Goal: Obtain resource: Download file/media

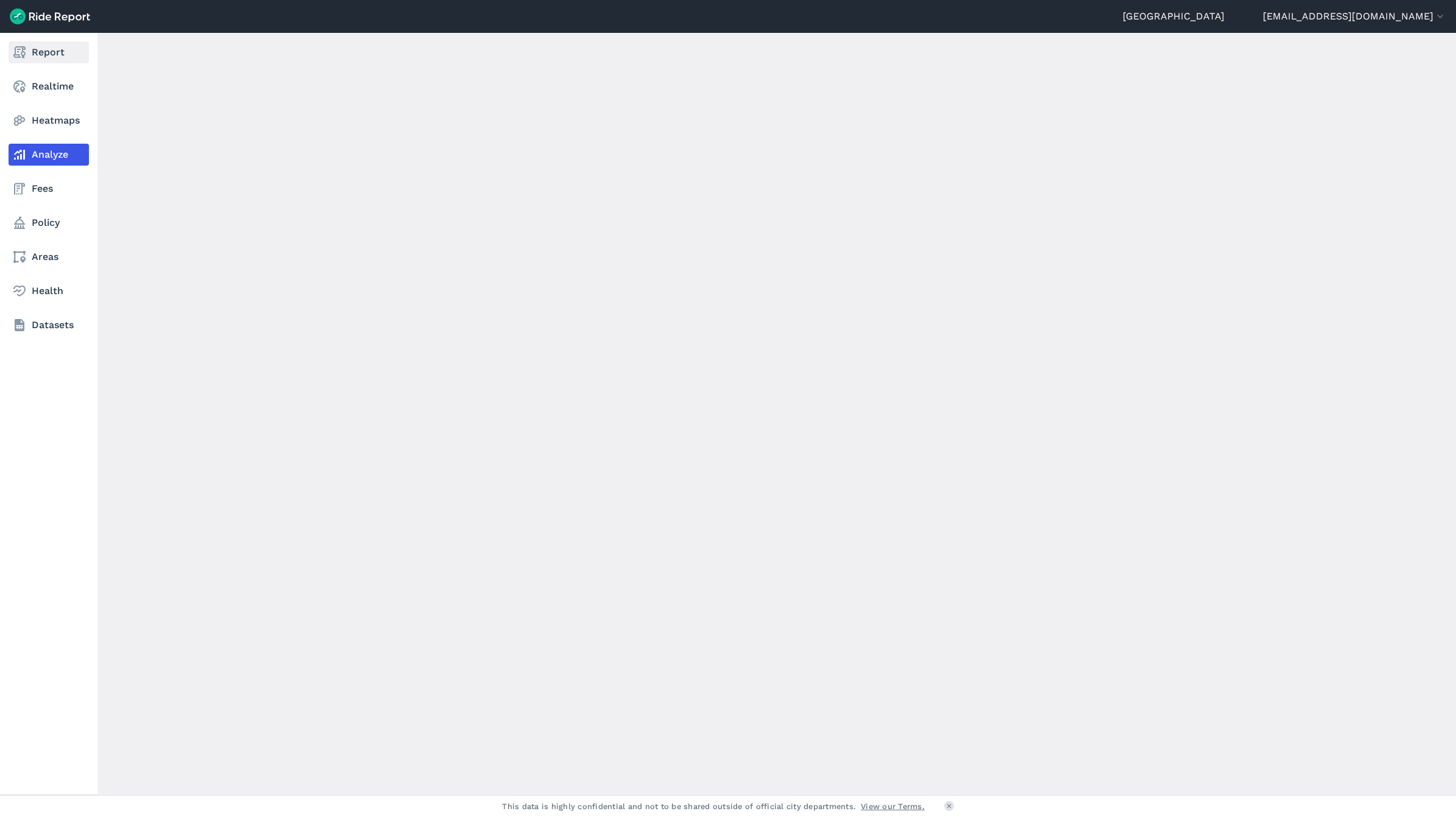
click at [20, 44] on link "Report" at bounding box center [49, 52] width 81 height 22
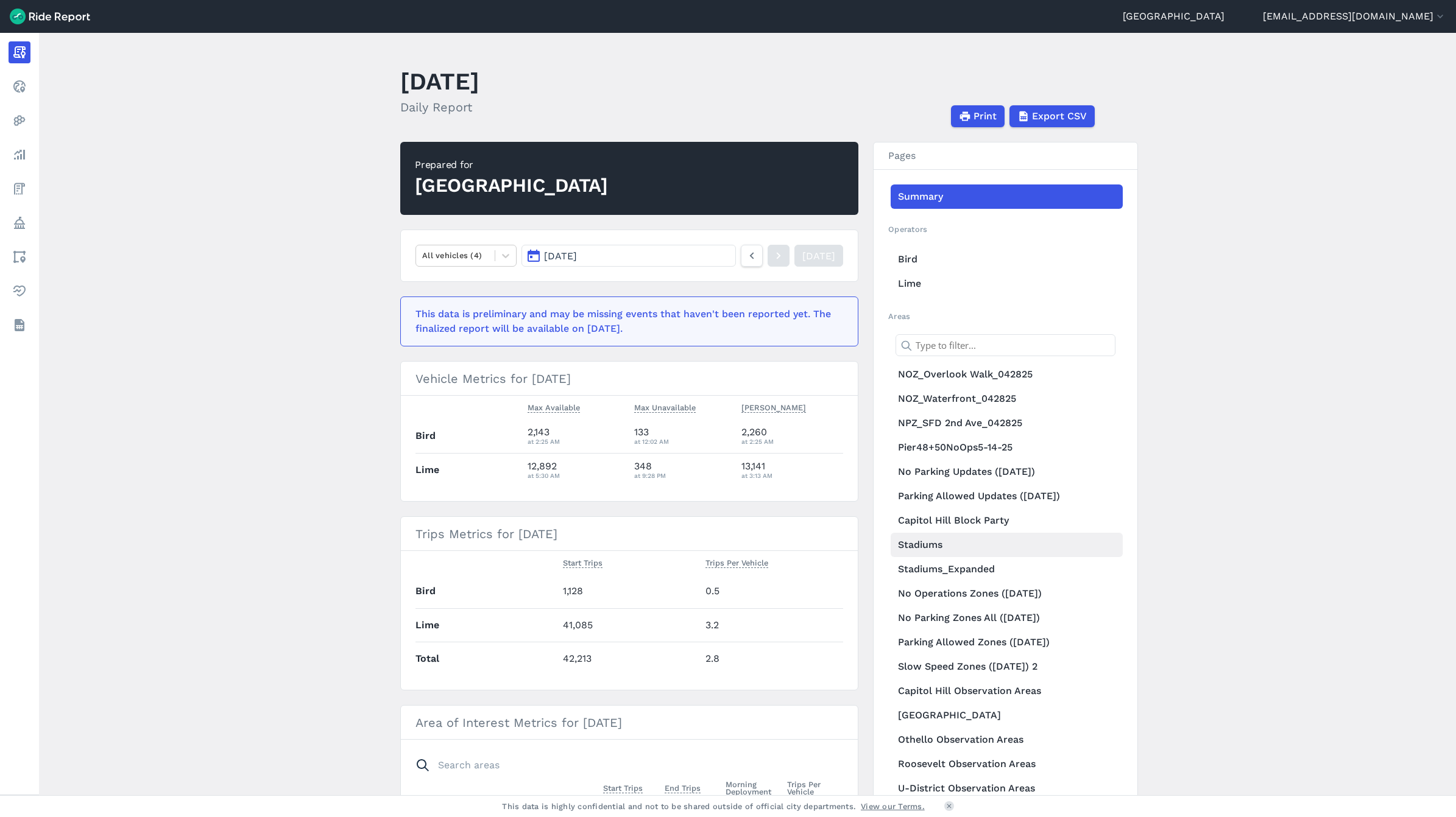
click at [947, 549] on link "Stadiums" at bounding box center [1006, 544] width 232 height 24
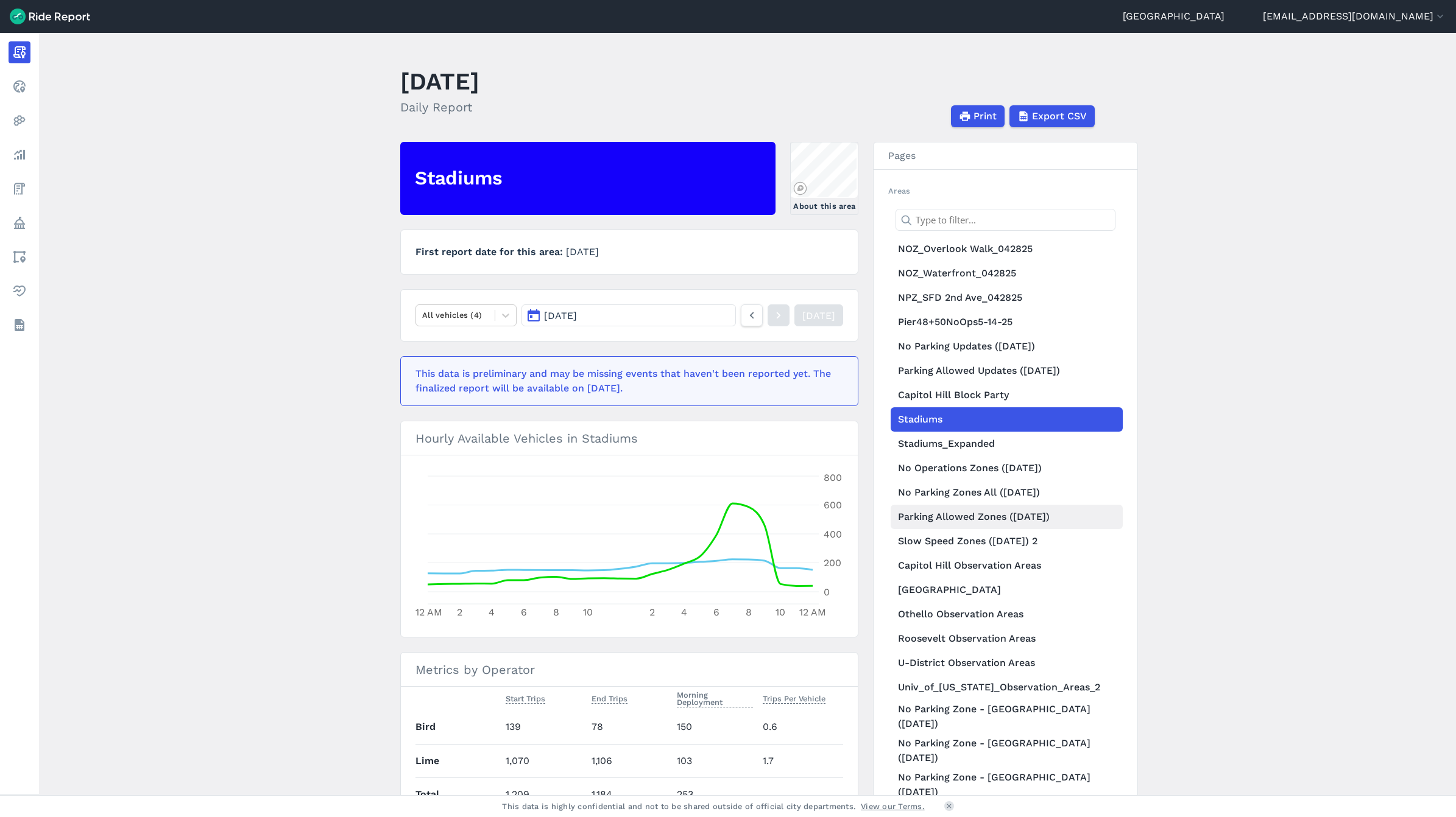
scroll to position [152, 0]
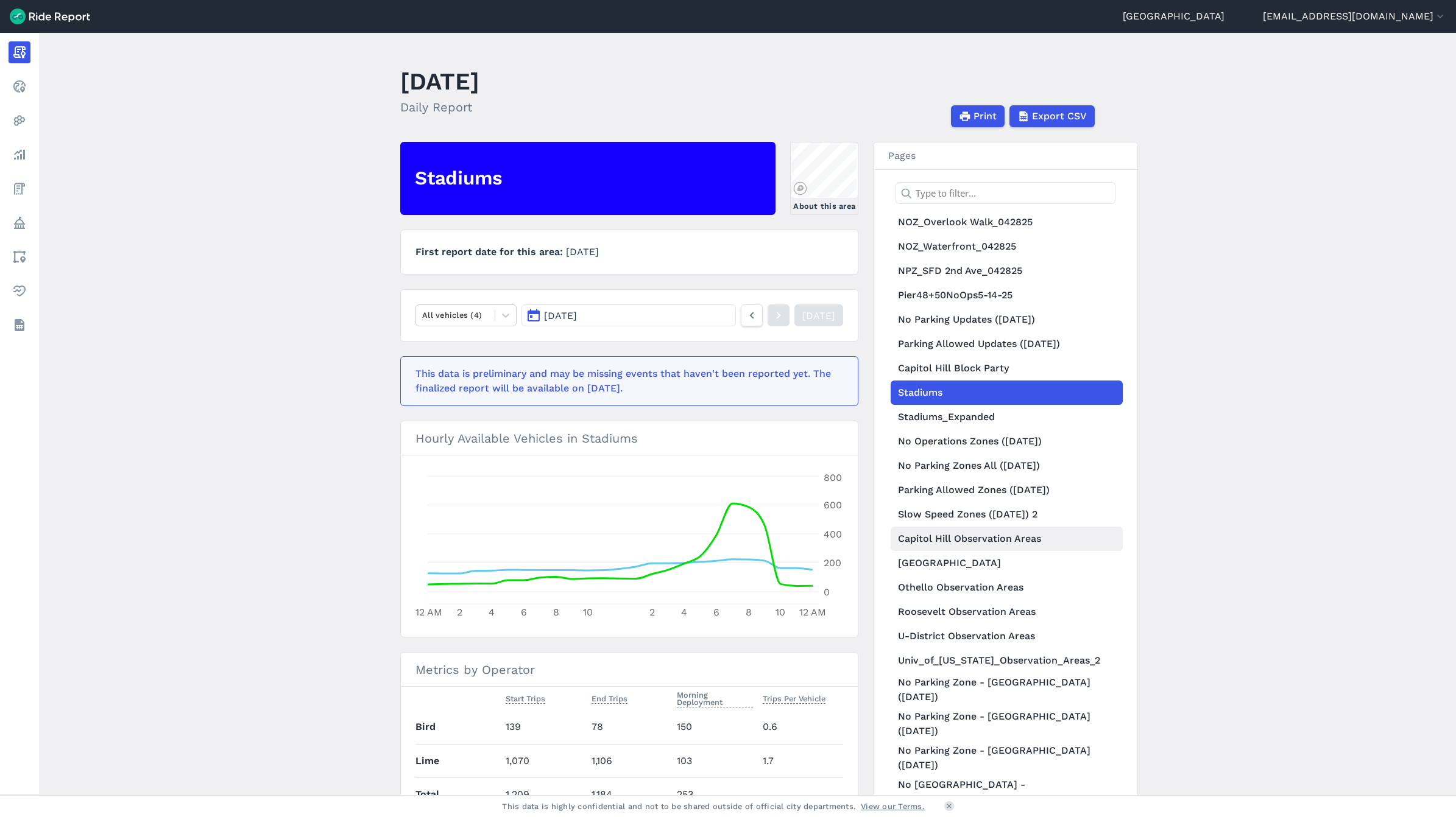
click at [957, 542] on link "Capitol Hill Observation Areas" at bounding box center [1006, 539] width 232 height 24
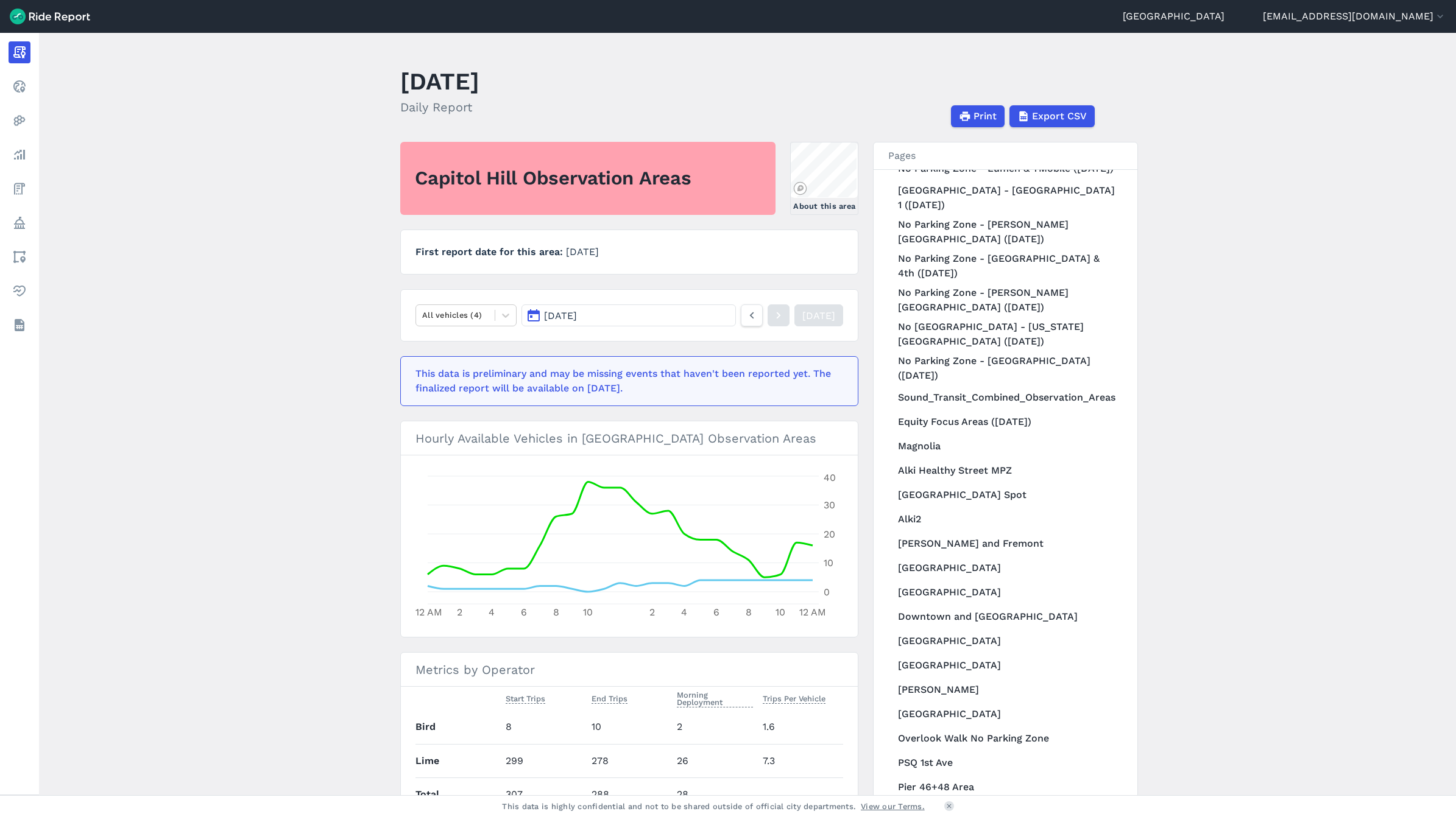
scroll to position [989, 0]
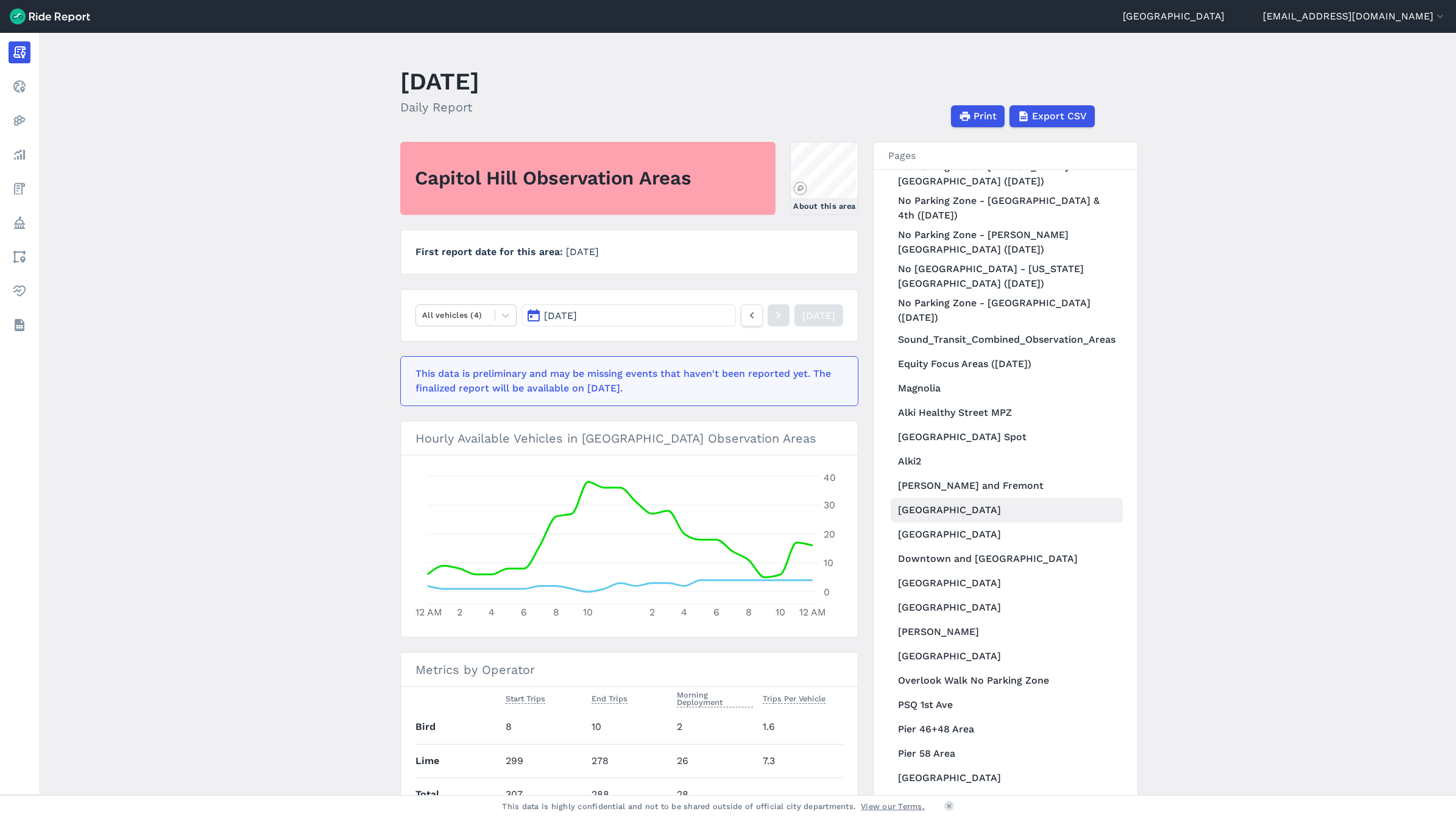
click at [961, 522] on link "[GEOGRAPHIC_DATA]" at bounding box center [1006, 510] width 232 height 24
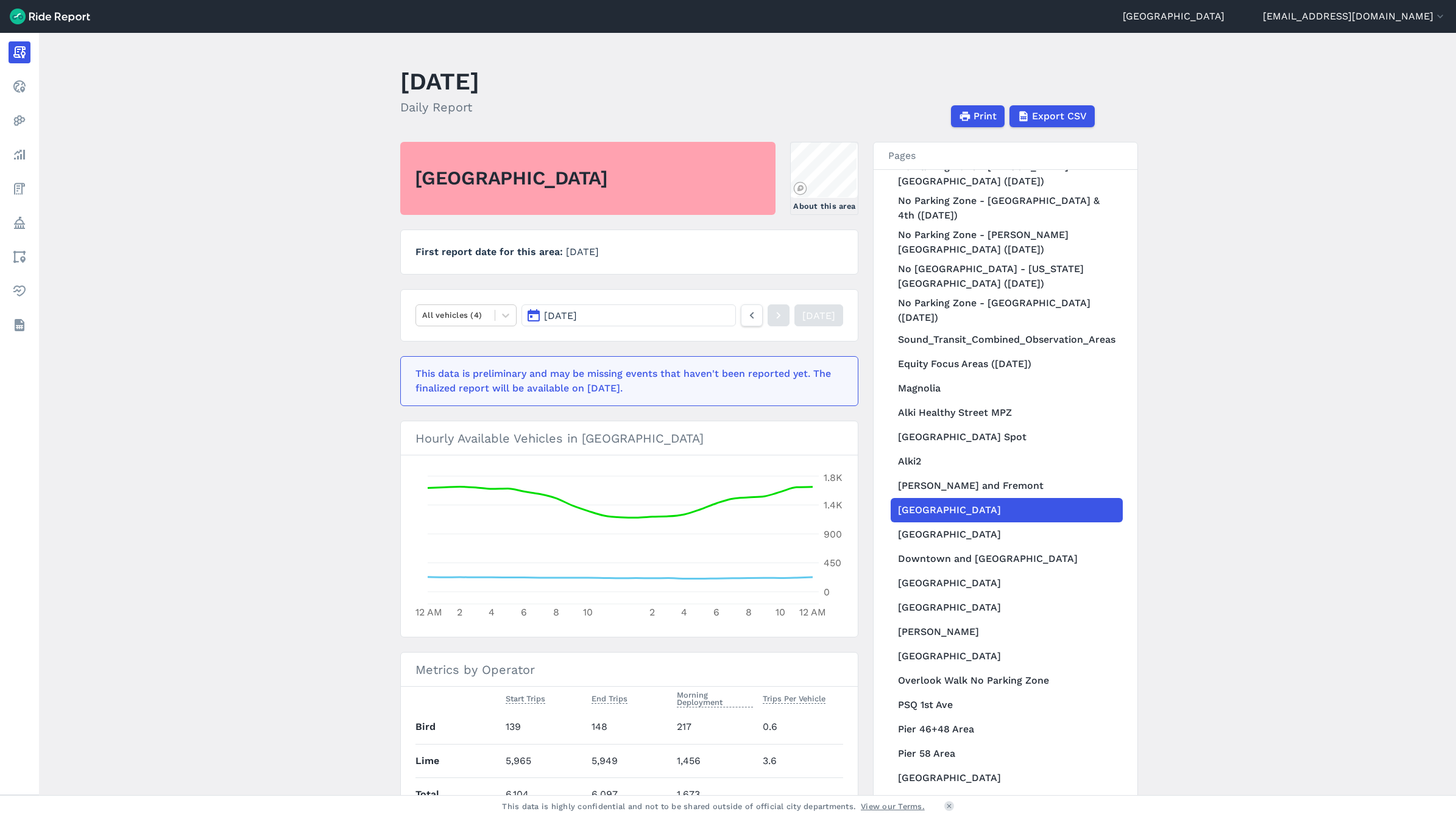
click at [572, 311] on span "[DATE]" at bounding box center [561, 315] width 33 height 12
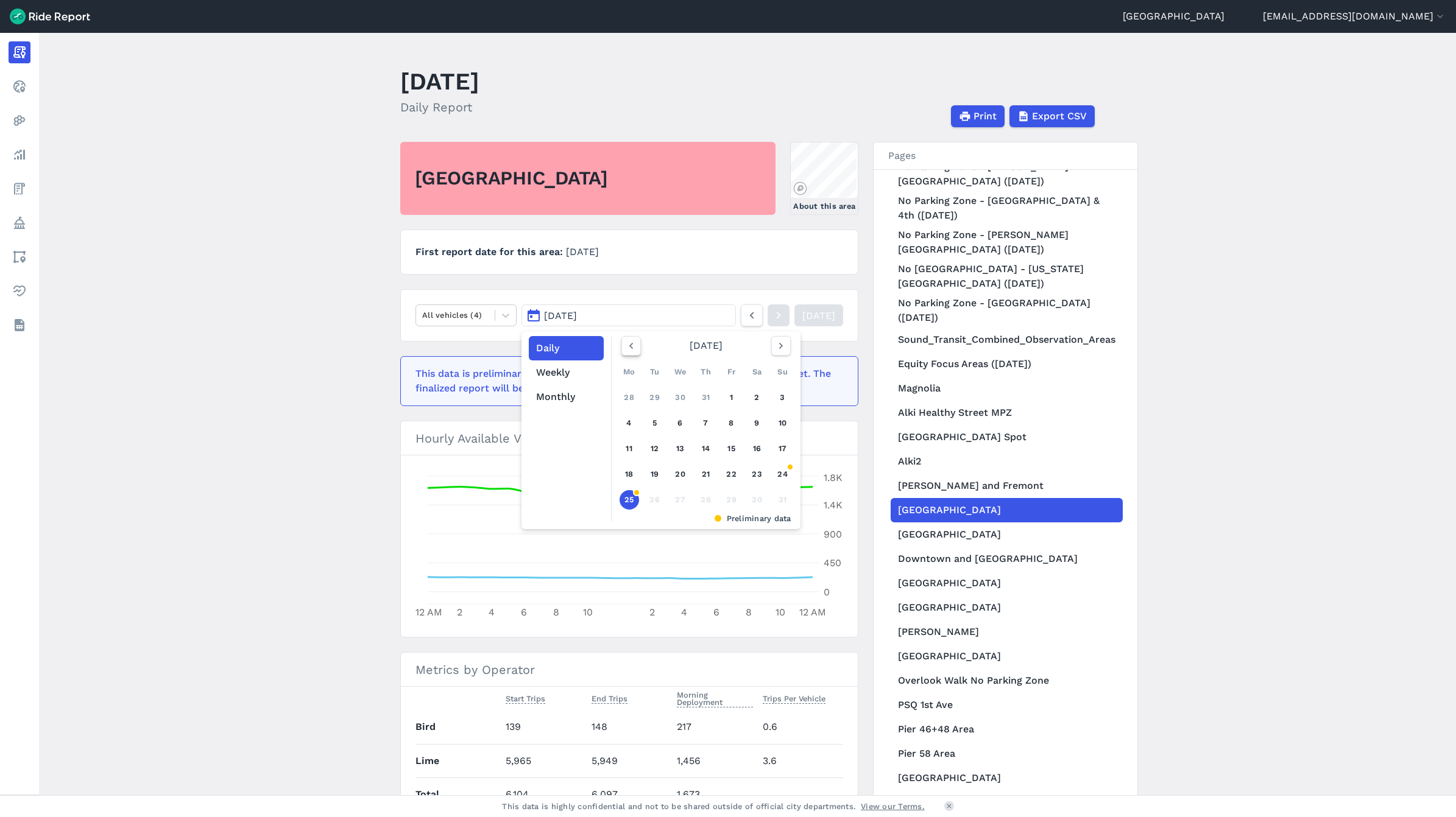
click at [632, 349] on icon "button" at bounding box center [631, 346] width 12 height 12
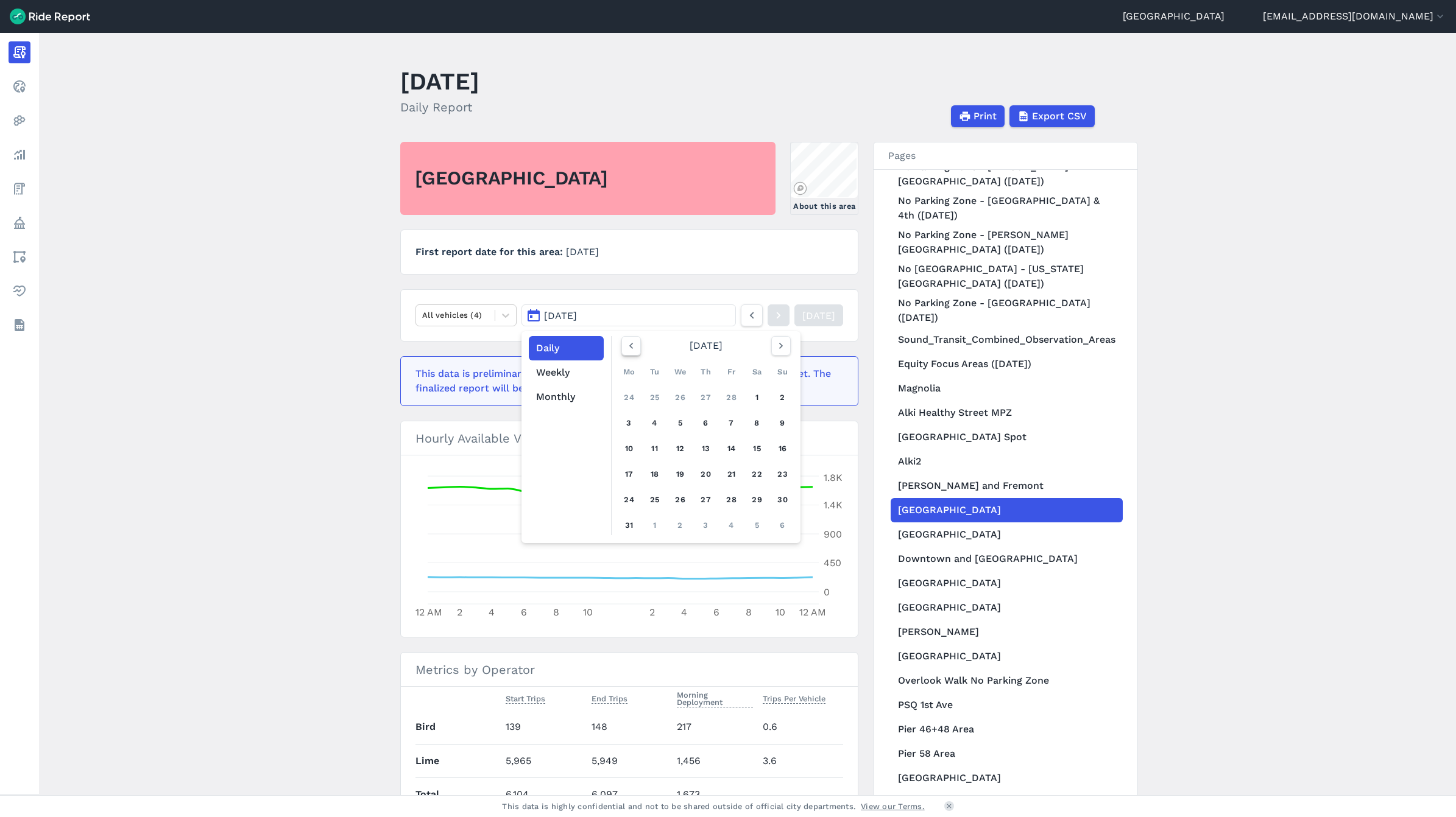
click at [632, 349] on icon "button" at bounding box center [631, 346] width 12 height 12
click at [780, 354] on button "button" at bounding box center [781, 346] width 20 height 20
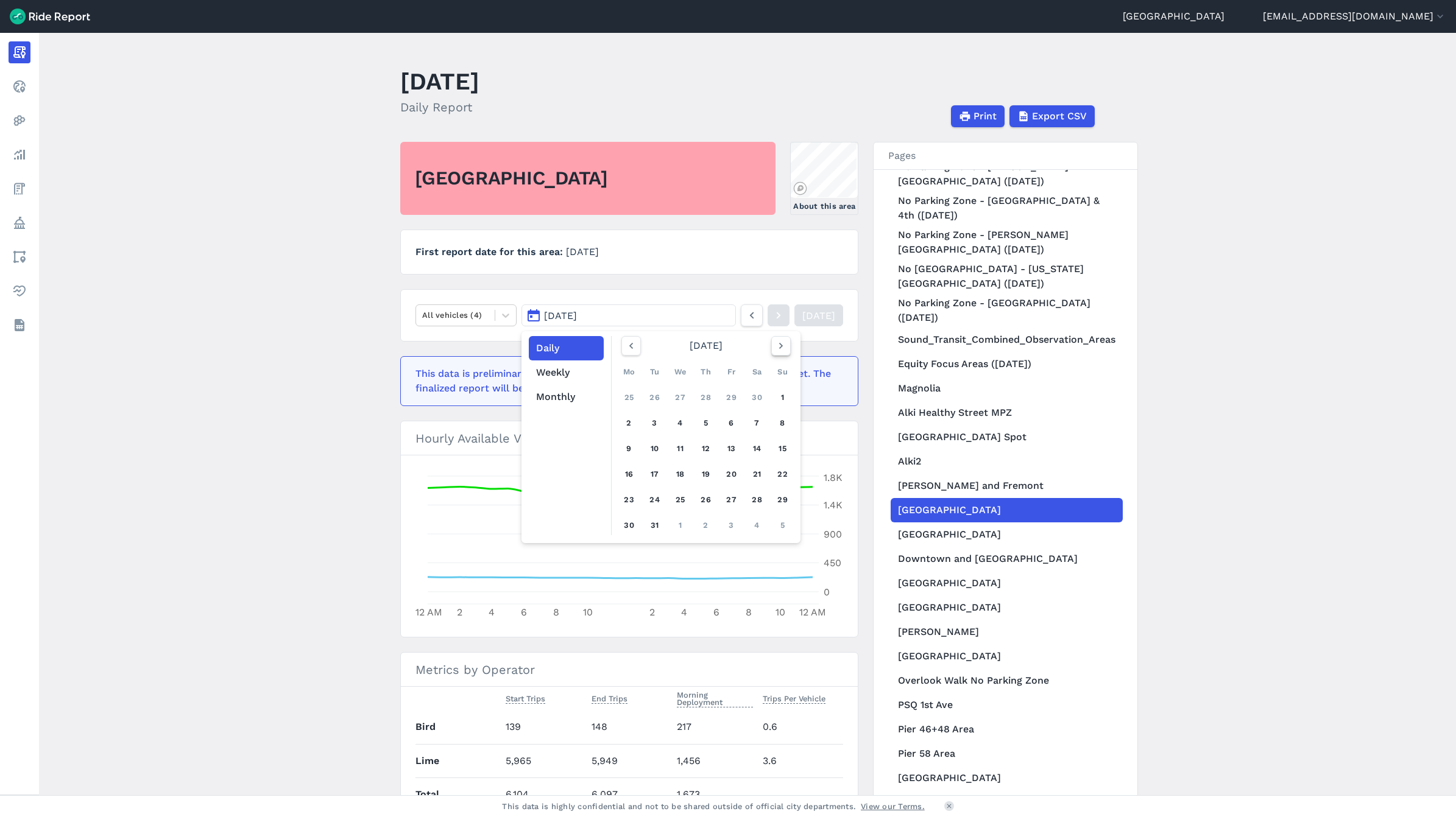
click at [780, 344] on icon "button" at bounding box center [780, 346] width 12 height 12
click at [680, 397] on link "1" at bounding box center [681, 398] width 20 height 20
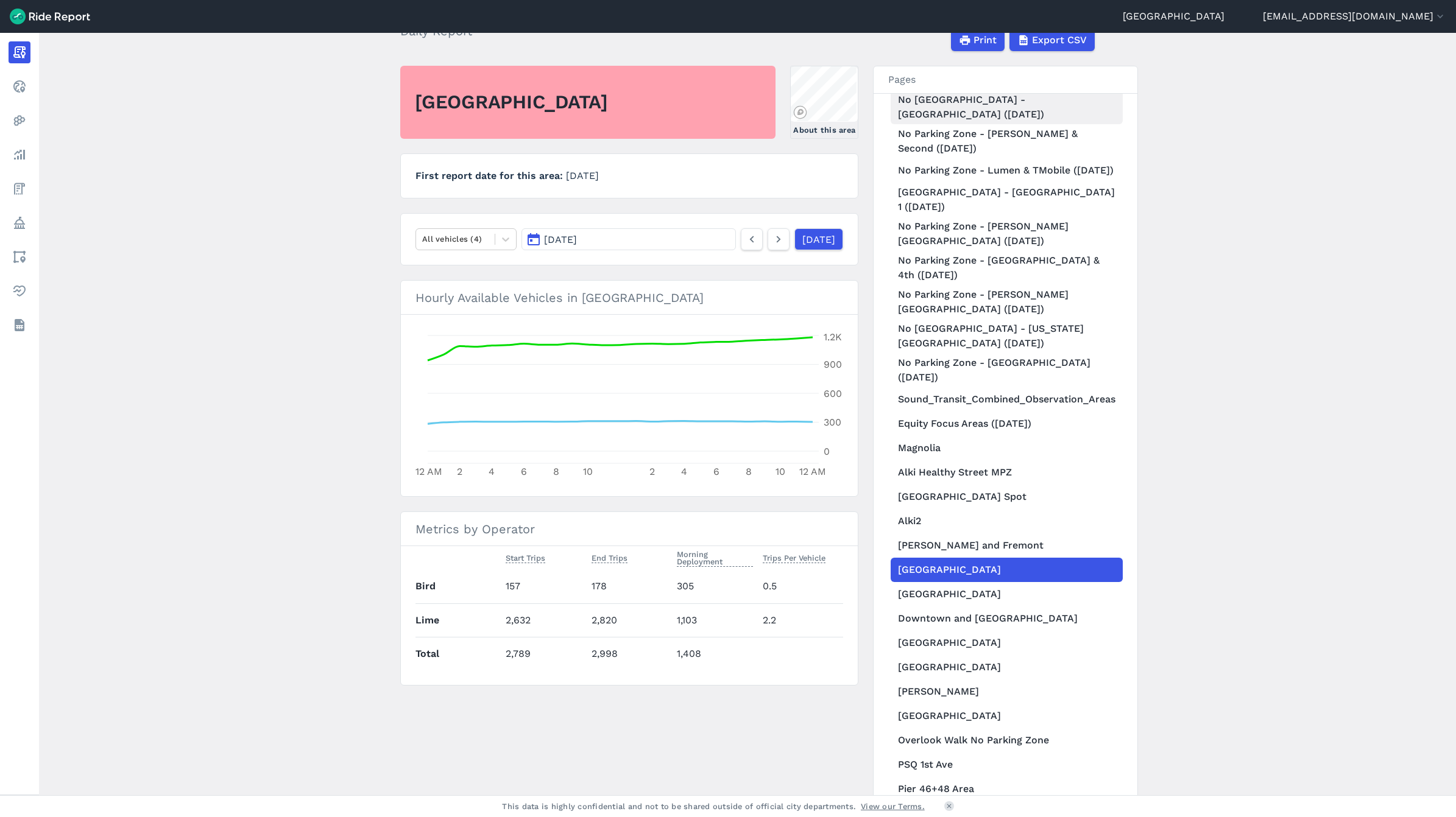
scroll to position [837, 0]
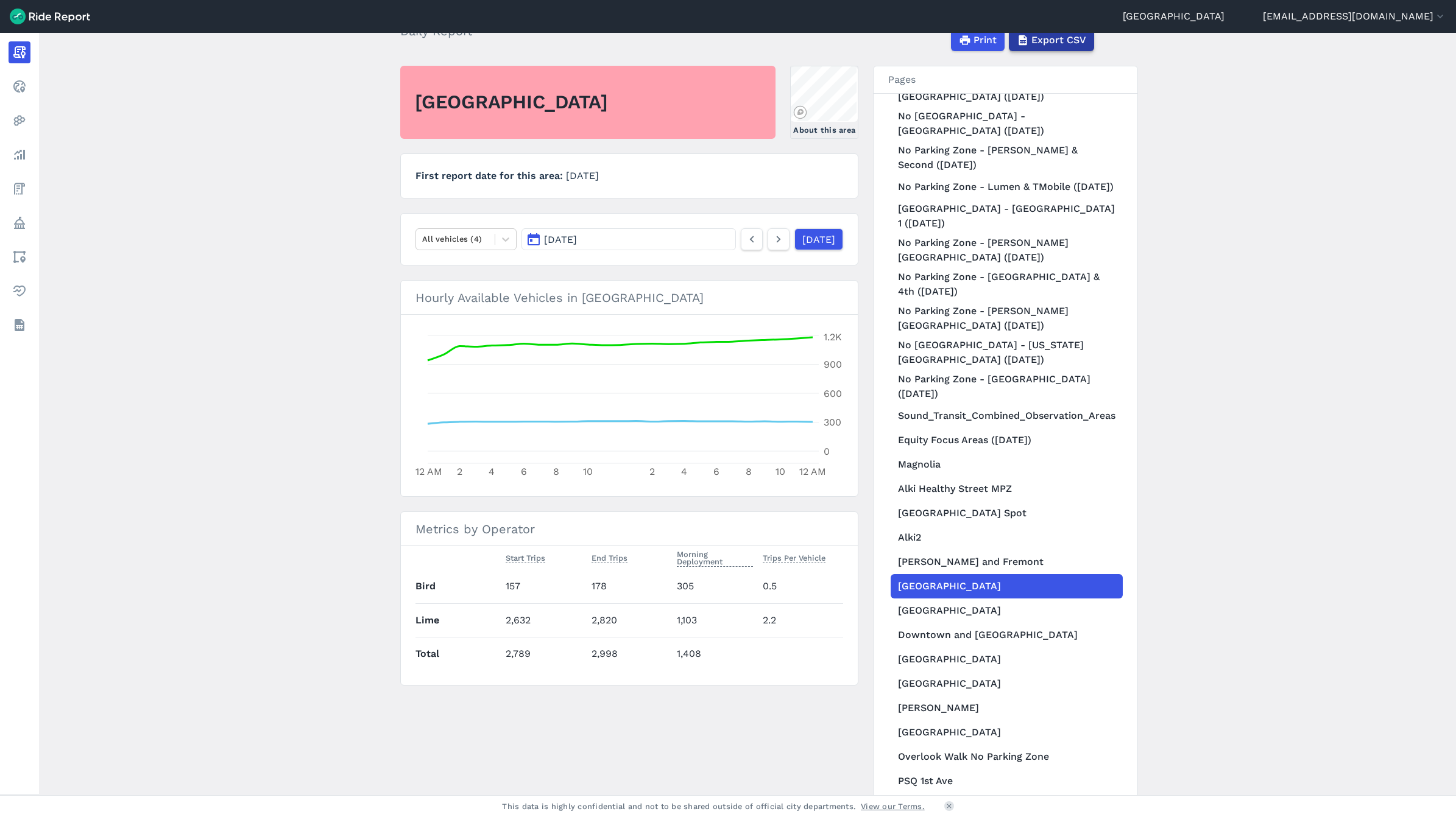
click at [1066, 42] on span "Export CSV" at bounding box center [1058, 40] width 55 height 15
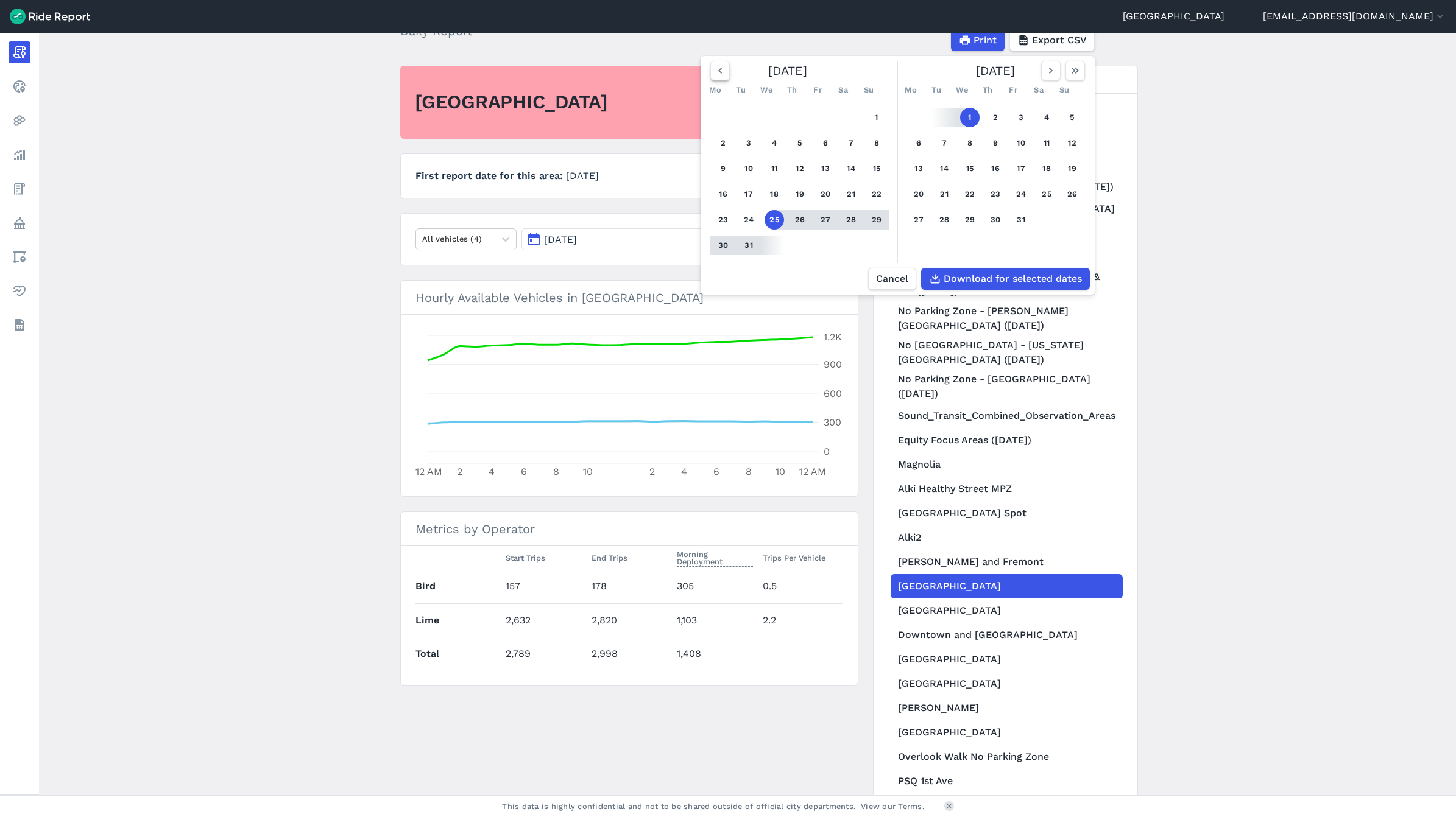
click at [726, 75] on button "button" at bounding box center [720, 71] width 20 height 20
click at [722, 74] on icon "button" at bounding box center [720, 71] width 12 height 12
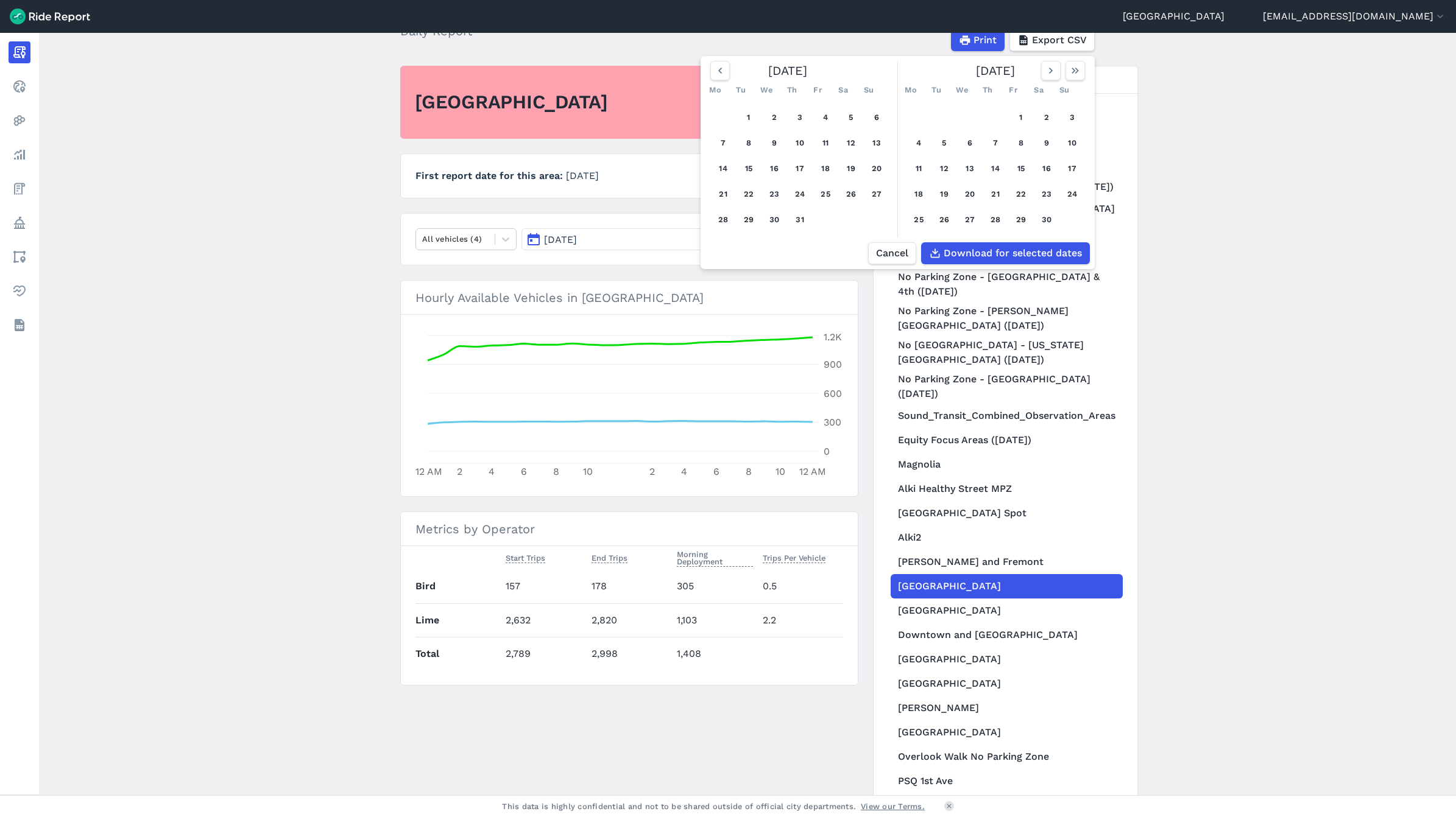
click at [1241, 123] on main "[DATE] Daily Report Print Export CSV [DATE] Mo Tu We Th Fr Sa Su 1 2 3 4 5 6 7 …" at bounding box center [747, 414] width 1416 height 762
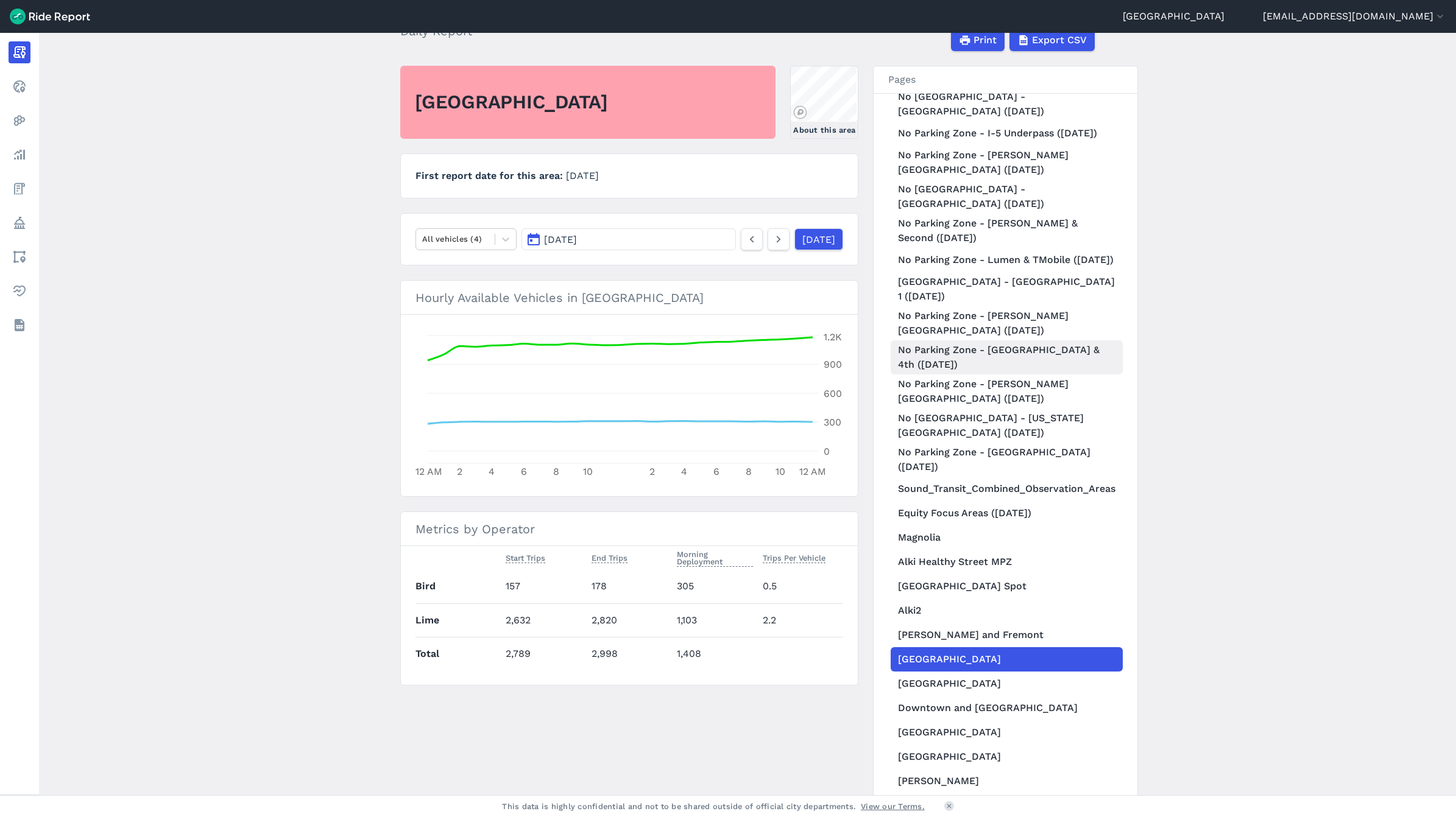
scroll to position [685, 0]
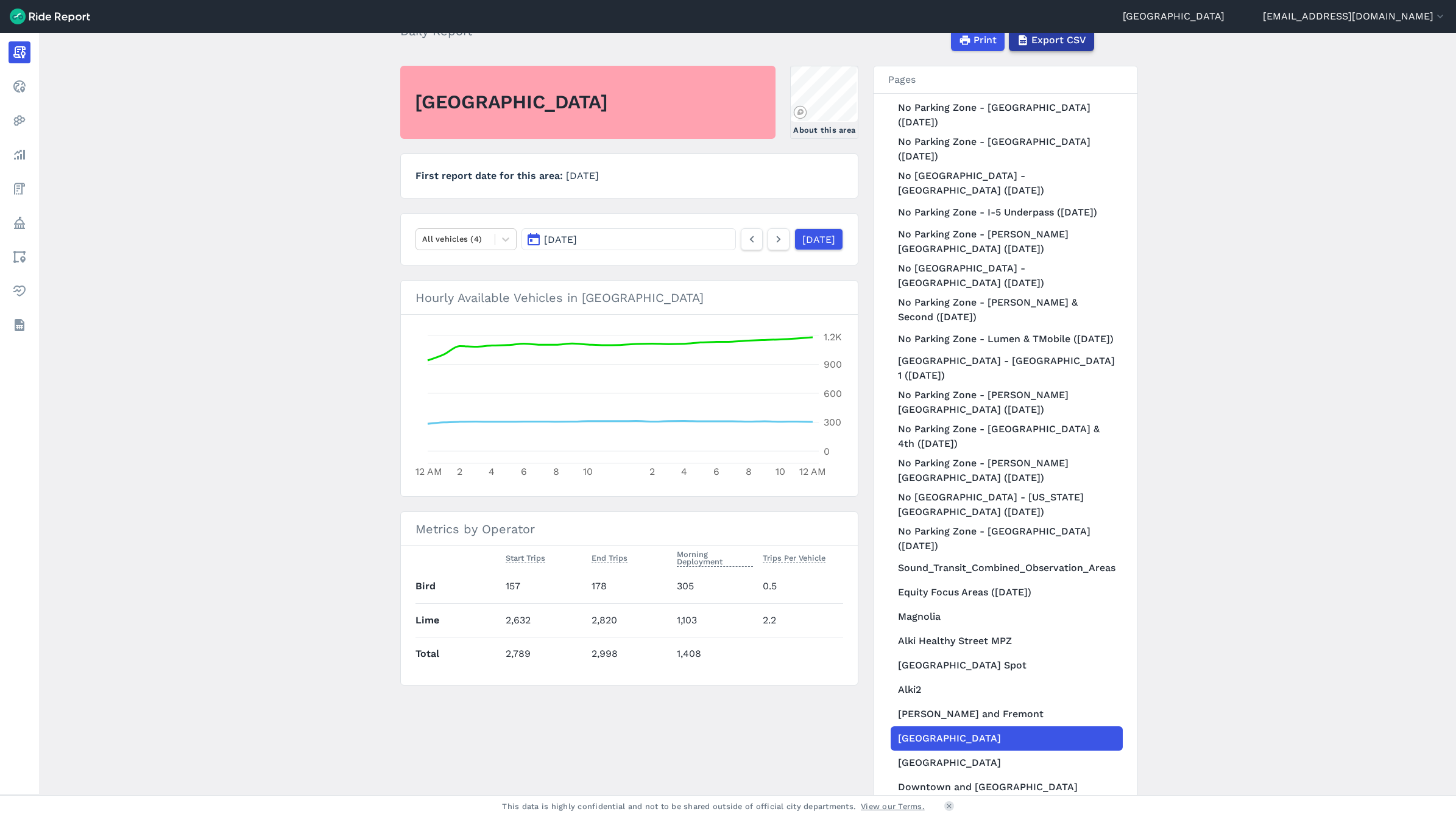
click at [1060, 44] on span "Export CSV" at bounding box center [1058, 40] width 55 height 15
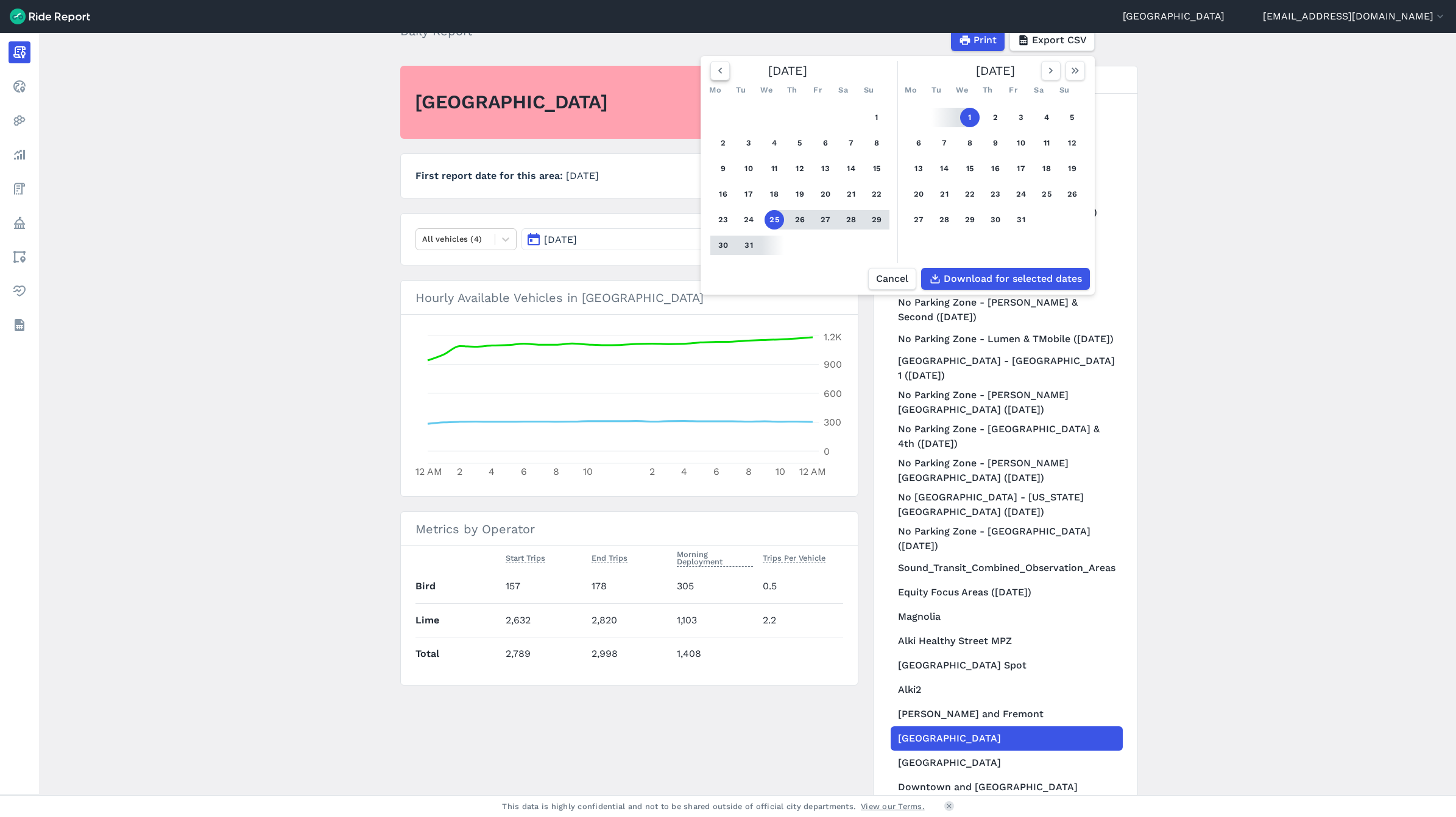
click at [722, 76] on icon "button" at bounding box center [720, 71] width 12 height 12
click at [242, 318] on main "[DATE] Daily Report Print Export CSV [DATE] Mo Tu We Th Fr Sa Su 1 2 3 4 5 6 7 …" at bounding box center [747, 414] width 1416 height 762
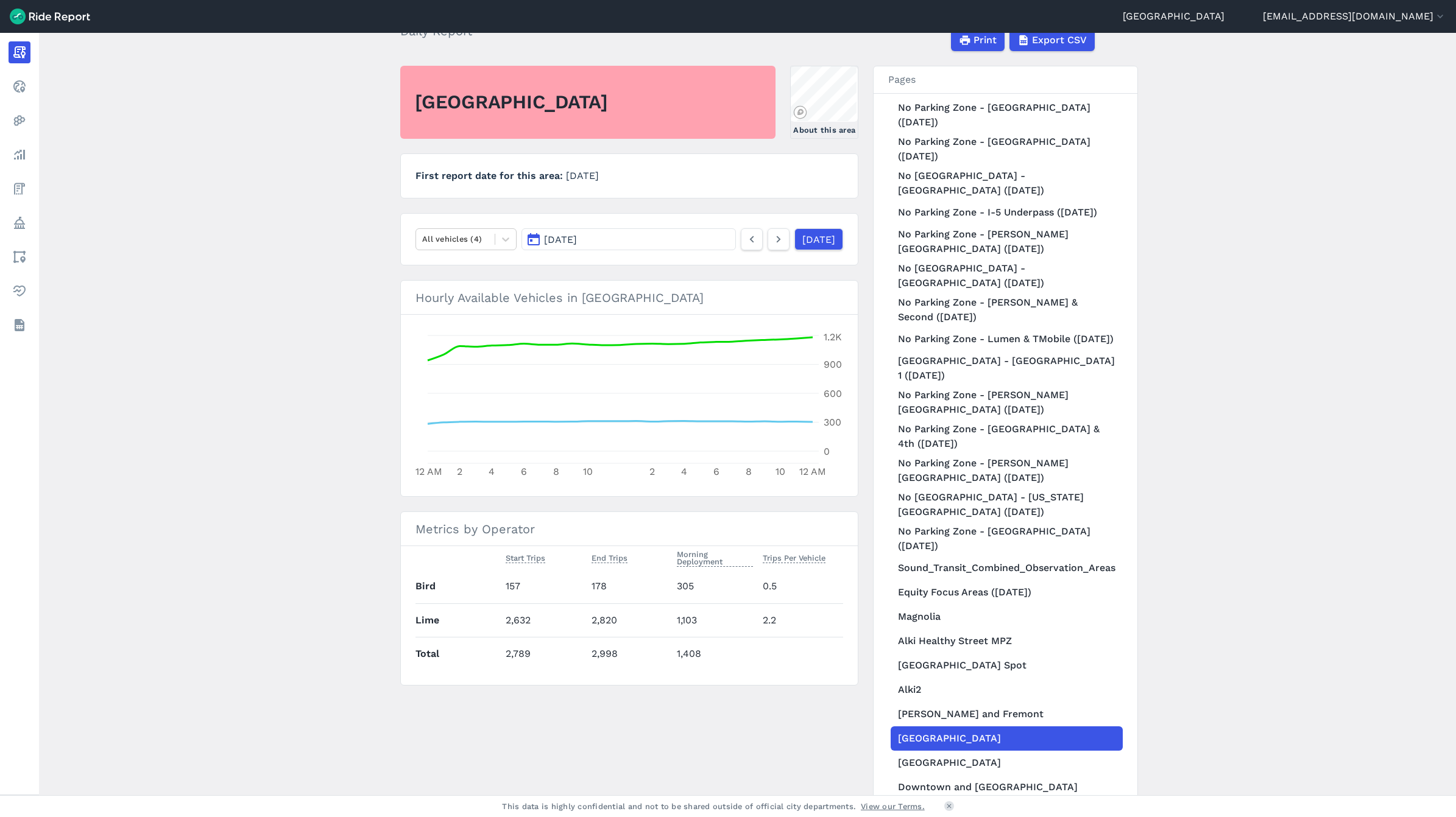
click at [600, 240] on button "[DATE]" at bounding box center [629, 239] width 215 height 22
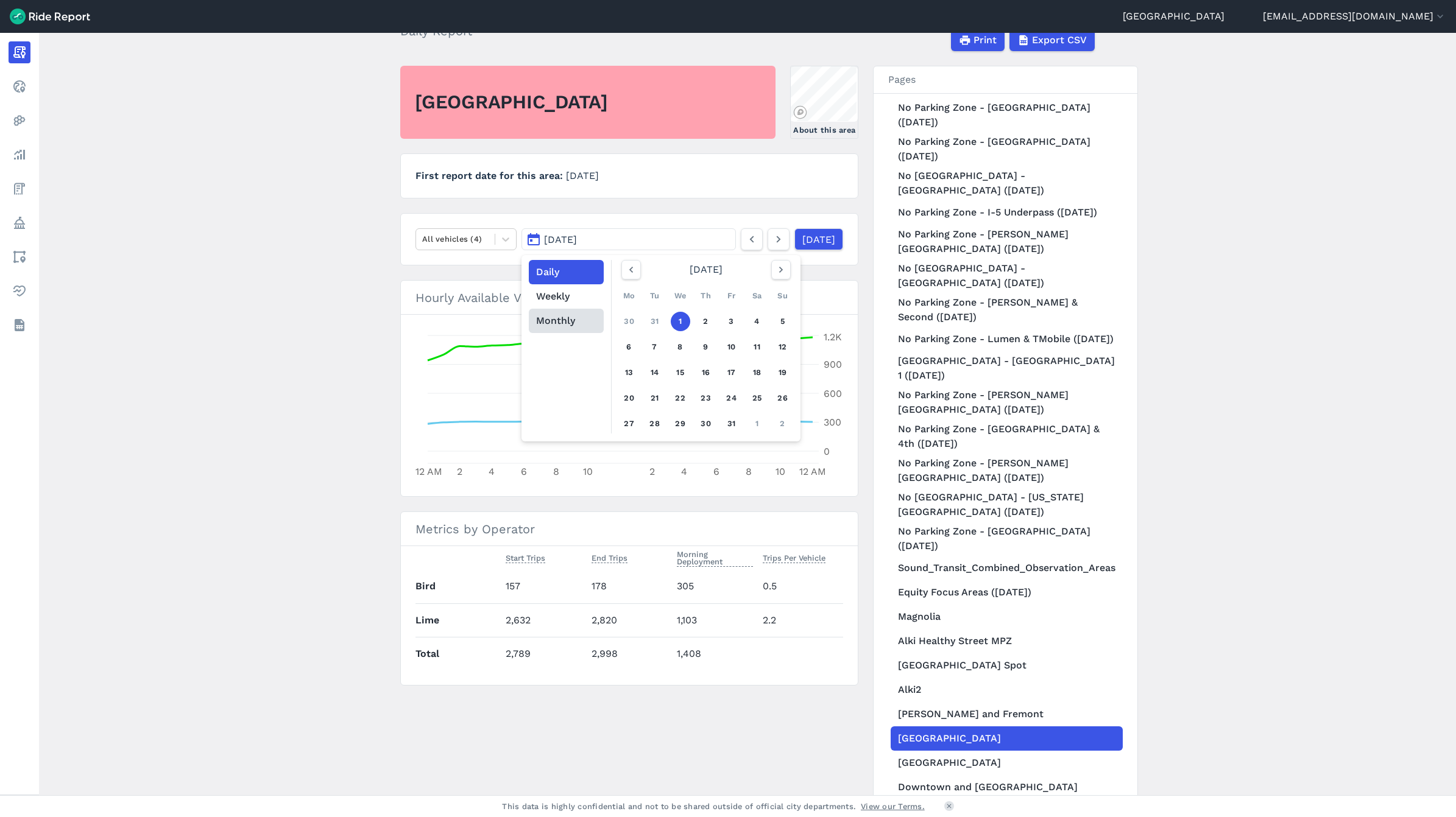
click at [563, 326] on button "Monthly" at bounding box center [566, 321] width 75 height 24
click at [655, 302] on link "Jan" at bounding box center [650, 299] width 53 height 29
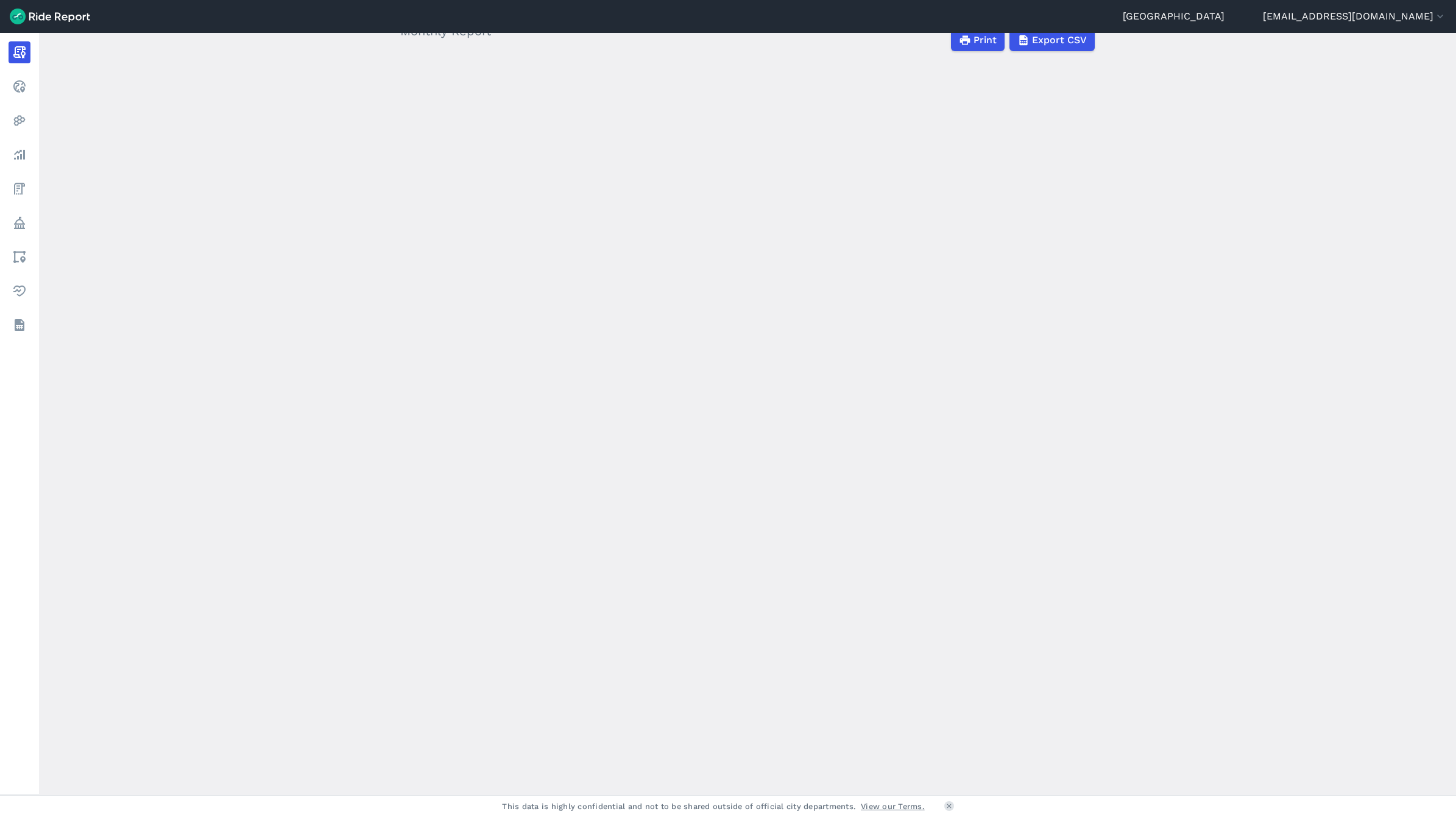
scroll to position [685, 0]
